Goal: Task Accomplishment & Management: Manage account settings

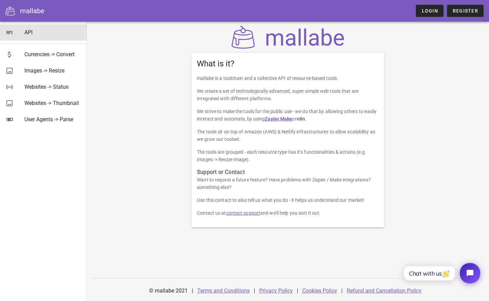
click at [28, 32] on div "API" at bounding box center [52, 32] width 57 height 6
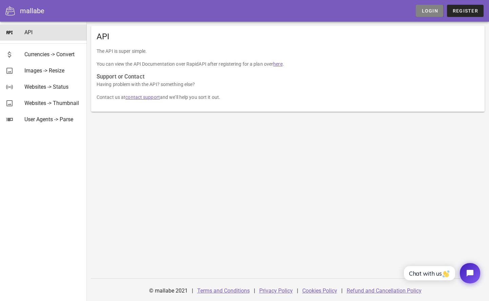
click at [425, 13] on span "Login" at bounding box center [429, 10] width 17 height 5
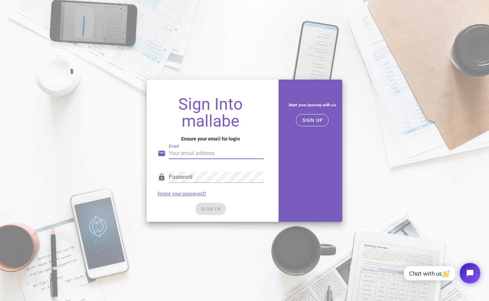
click at [207, 157] on input "Email" at bounding box center [216, 153] width 95 height 11
type input "[EMAIL_ADDRESS][DOMAIN_NAME]"
click at [238, 198] on div "Password forgot your password?" at bounding box center [210, 183] width 114 height 35
click at [220, 205] on button "SIGN IN" at bounding box center [210, 209] width 31 height 12
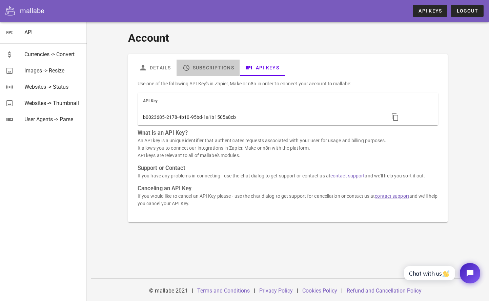
click at [215, 67] on link "Subscriptions" at bounding box center [208, 68] width 63 height 16
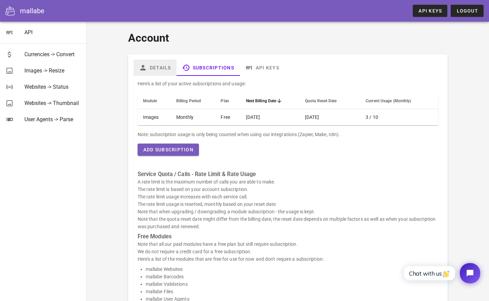
click at [160, 63] on link "Details" at bounding box center [154, 68] width 43 height 16
